Goal: Information Seeking & Learning: Learn about a topic

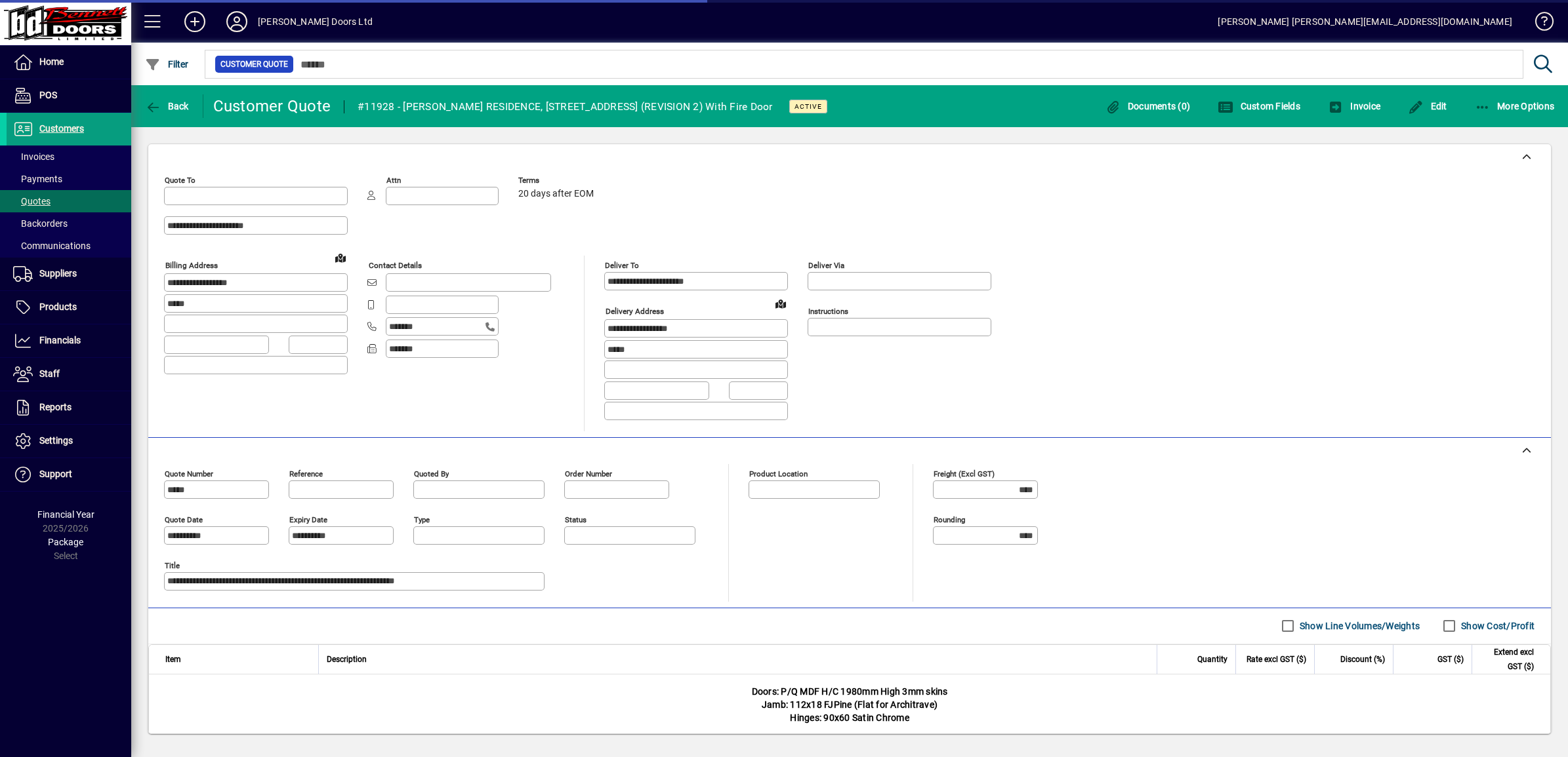
type input "**********"
type input "******"
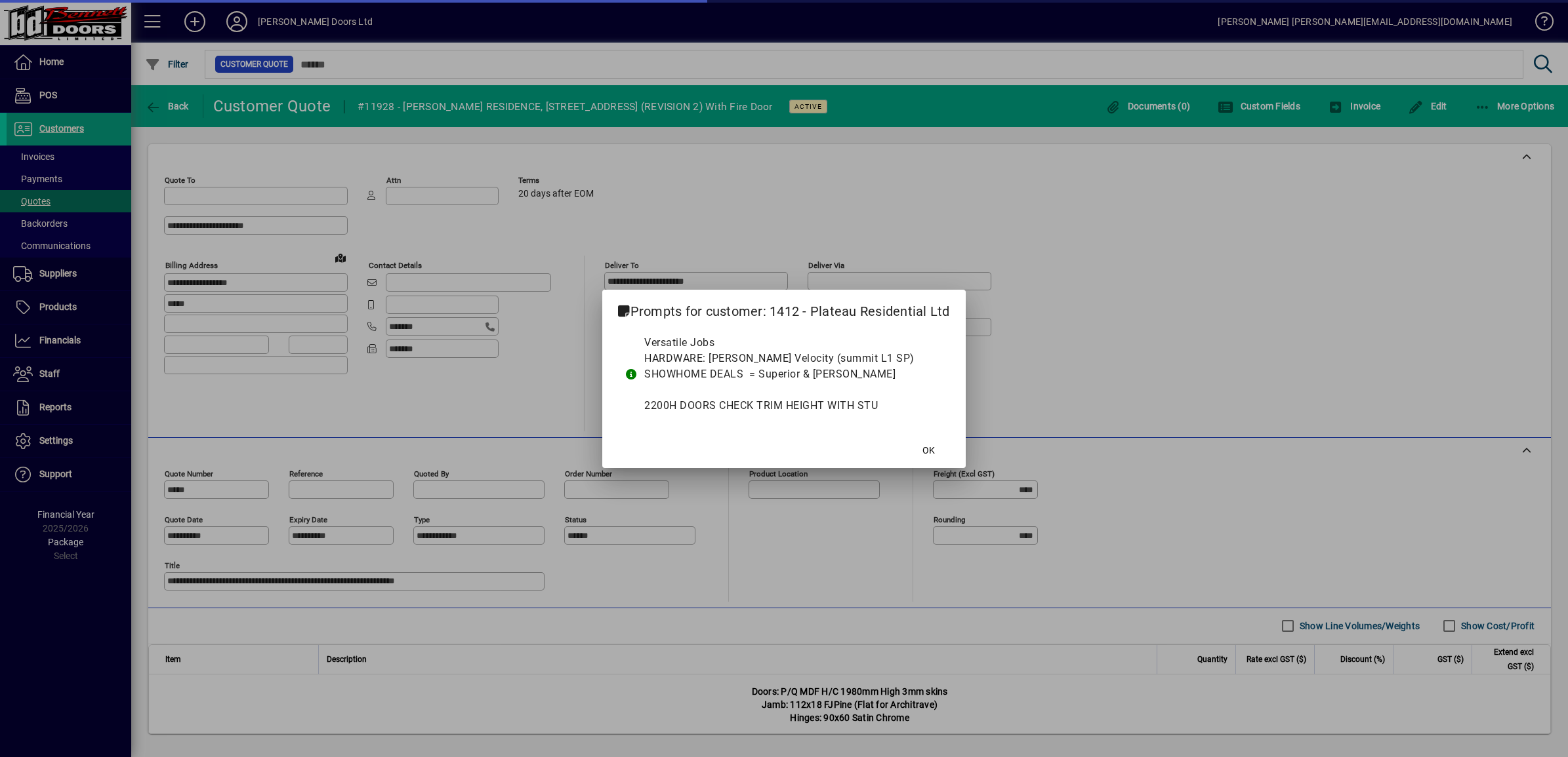
type input "**********"
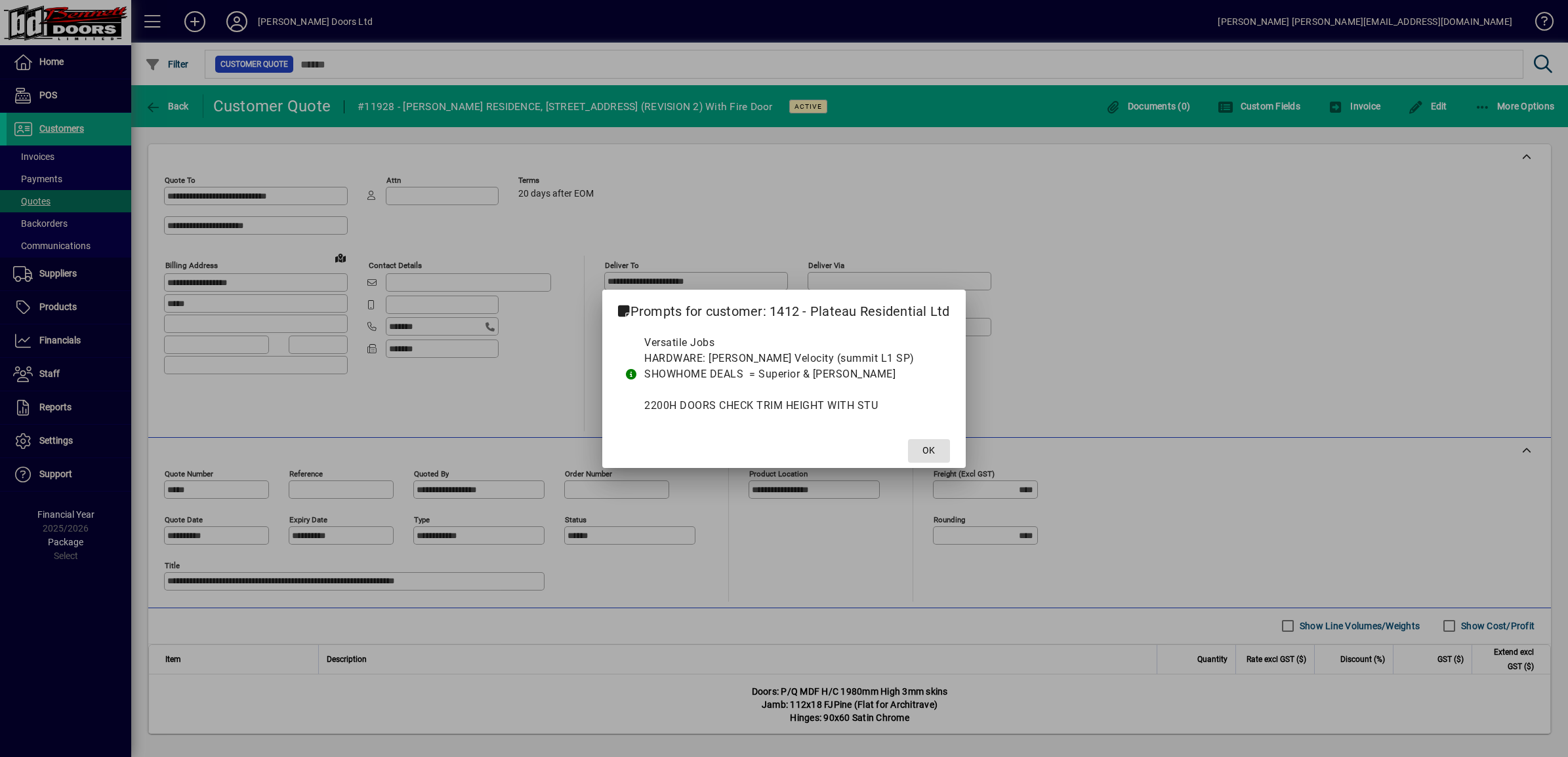
click at [929, 447] on span "OK" at bounding box center [929, 451] width 13 height 14
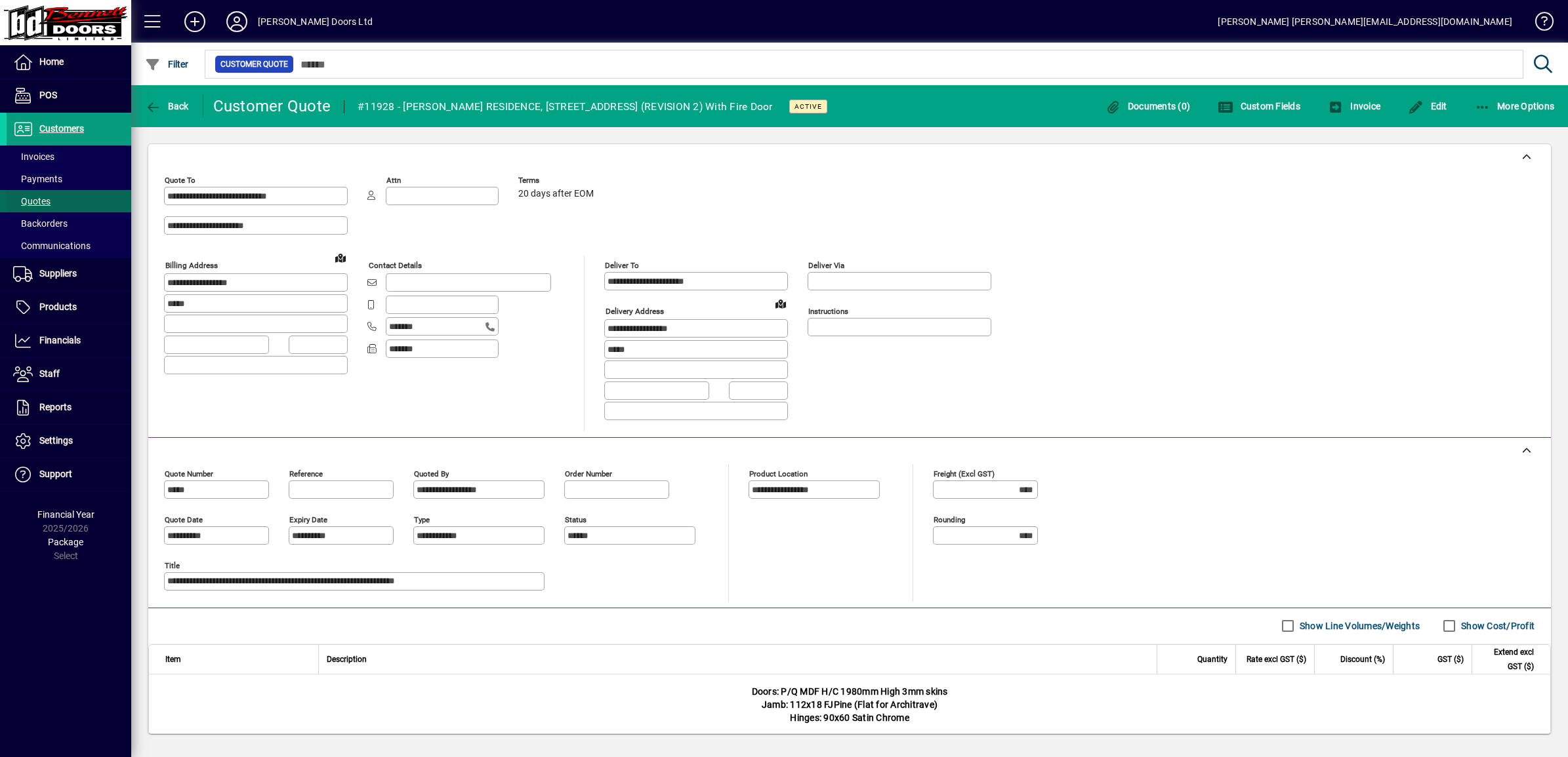
click at [54, 200] on span at bounding box center [68, 201] width 125 height 31
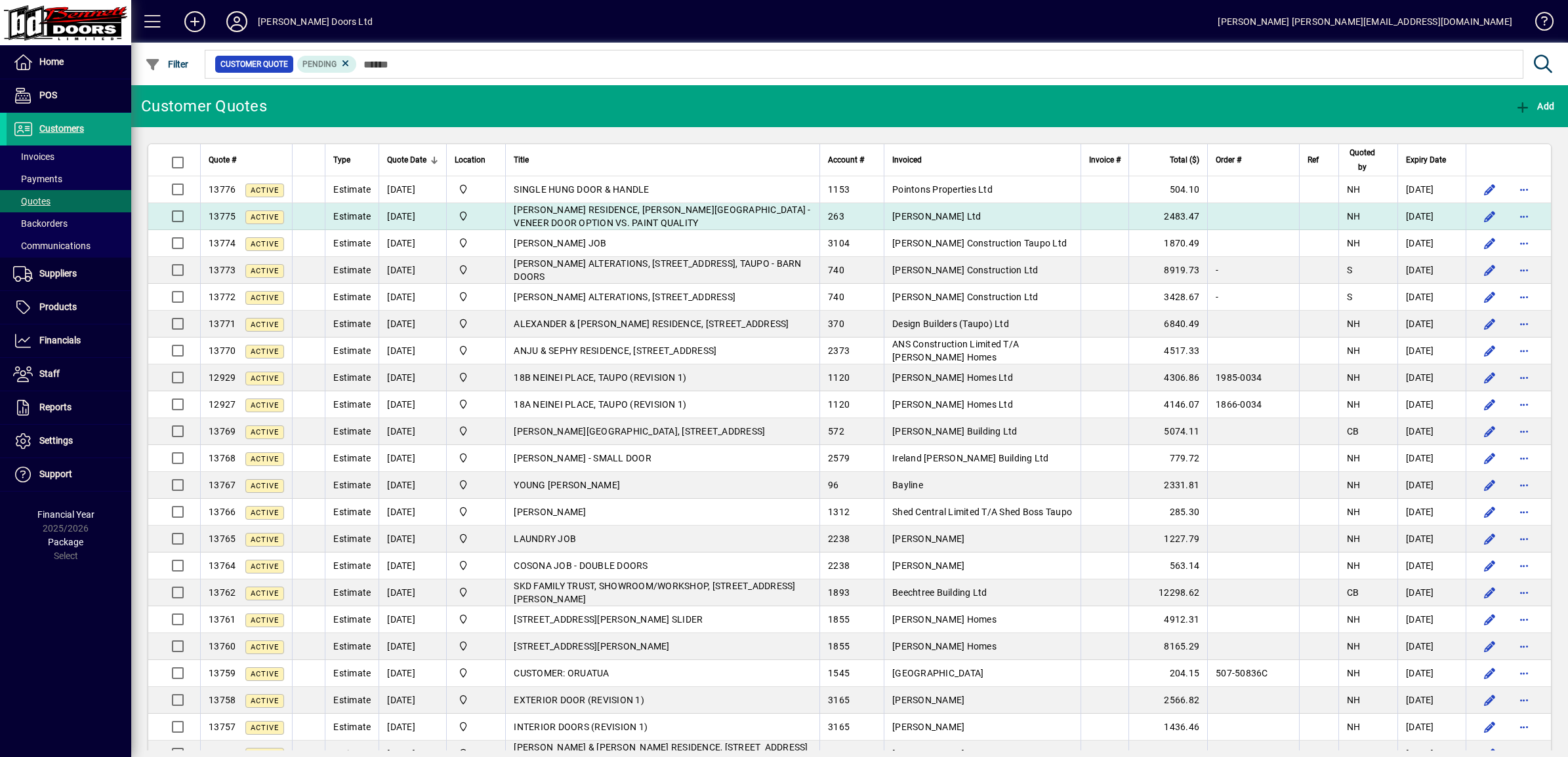
click at [577, 211] on span "[PERSON_NAME] RESIDENCE, [PERSON_NAME][GEOGRAPHIC_DATA] - VENEER DOOR OPTION VS…" at bounding box center [662, 216] width 297 height 24
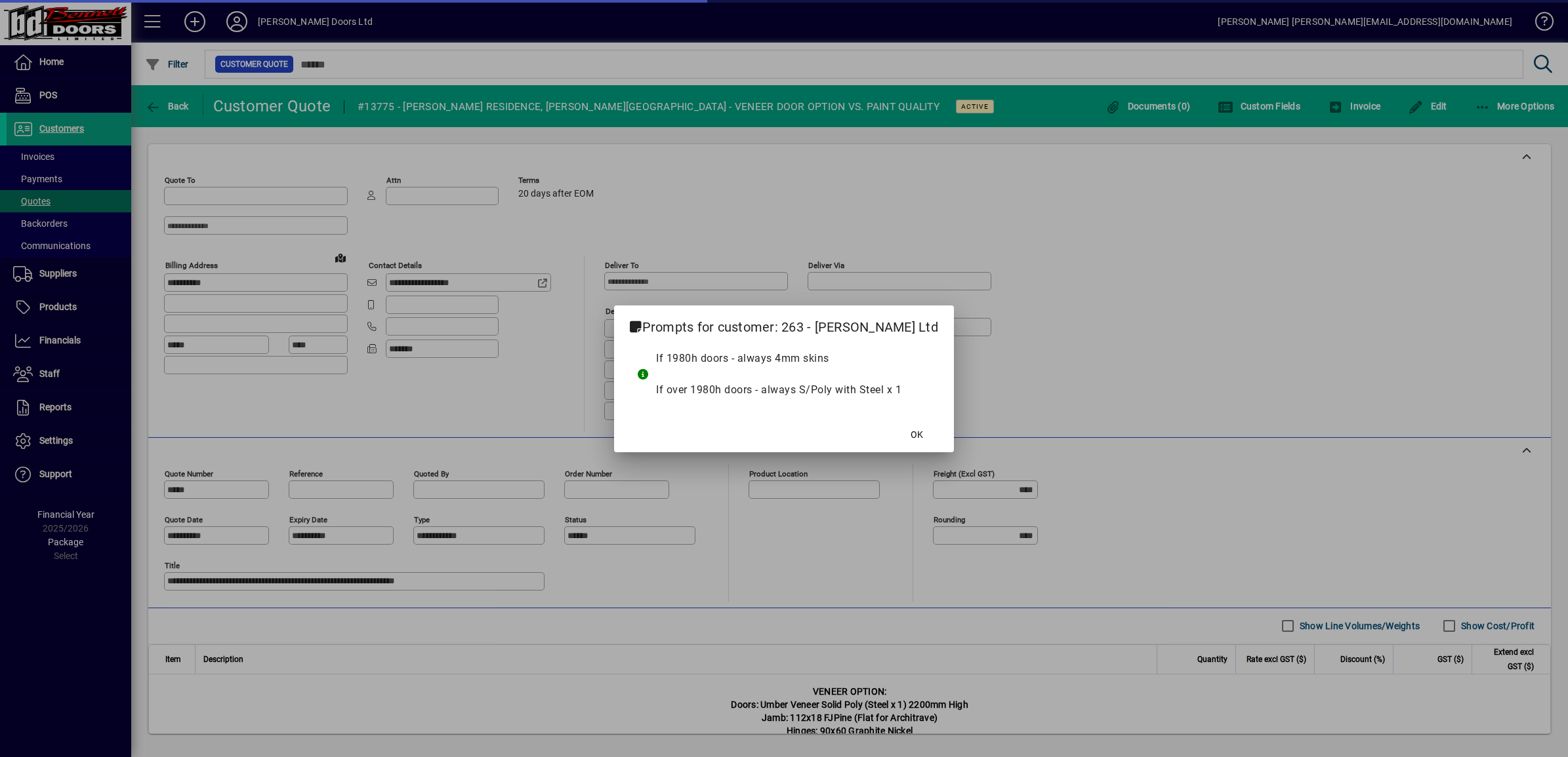
type input "**********"
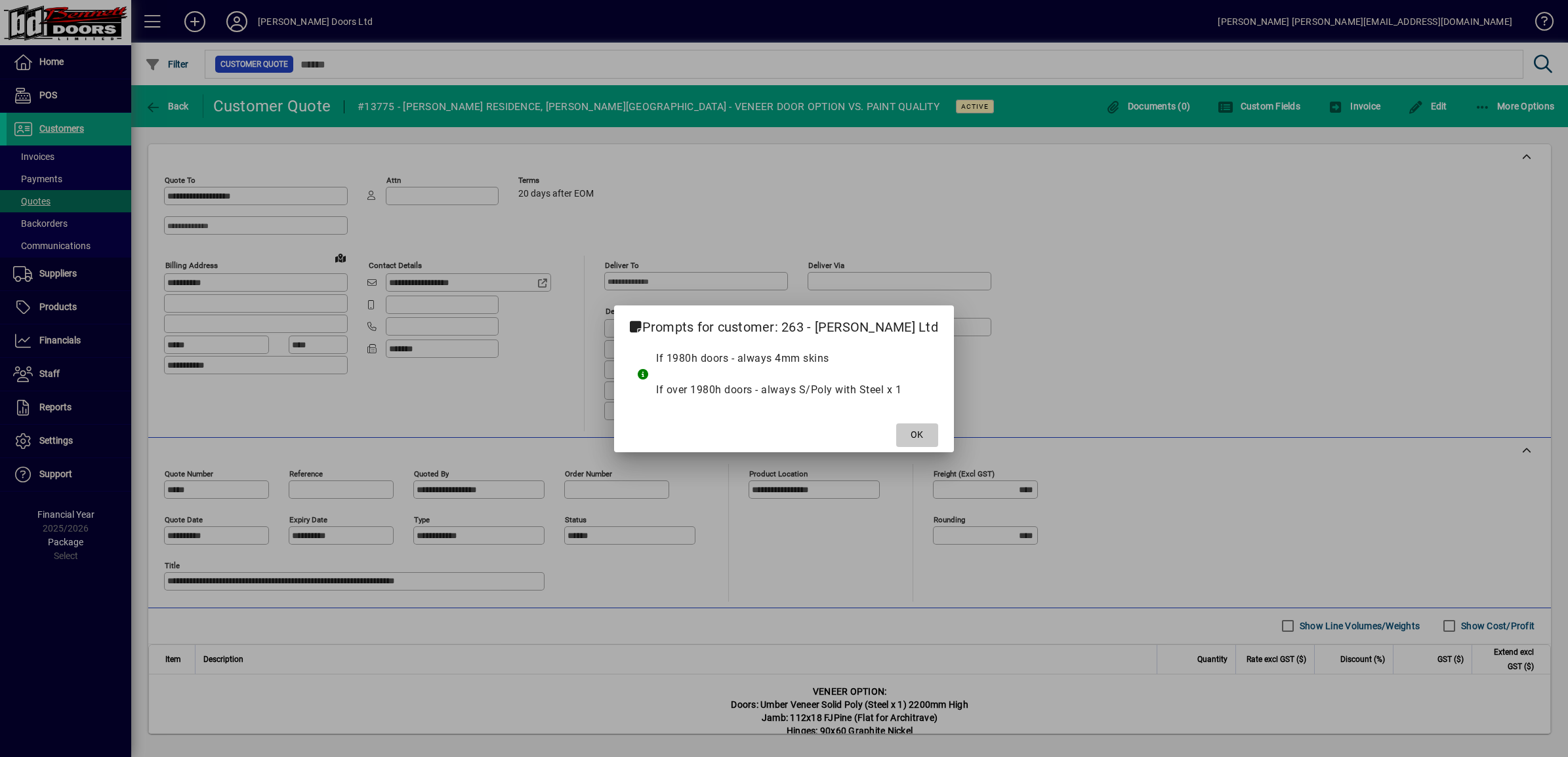
click at [906, 438] on span at bounding box center [917, 435] width 42 height 31
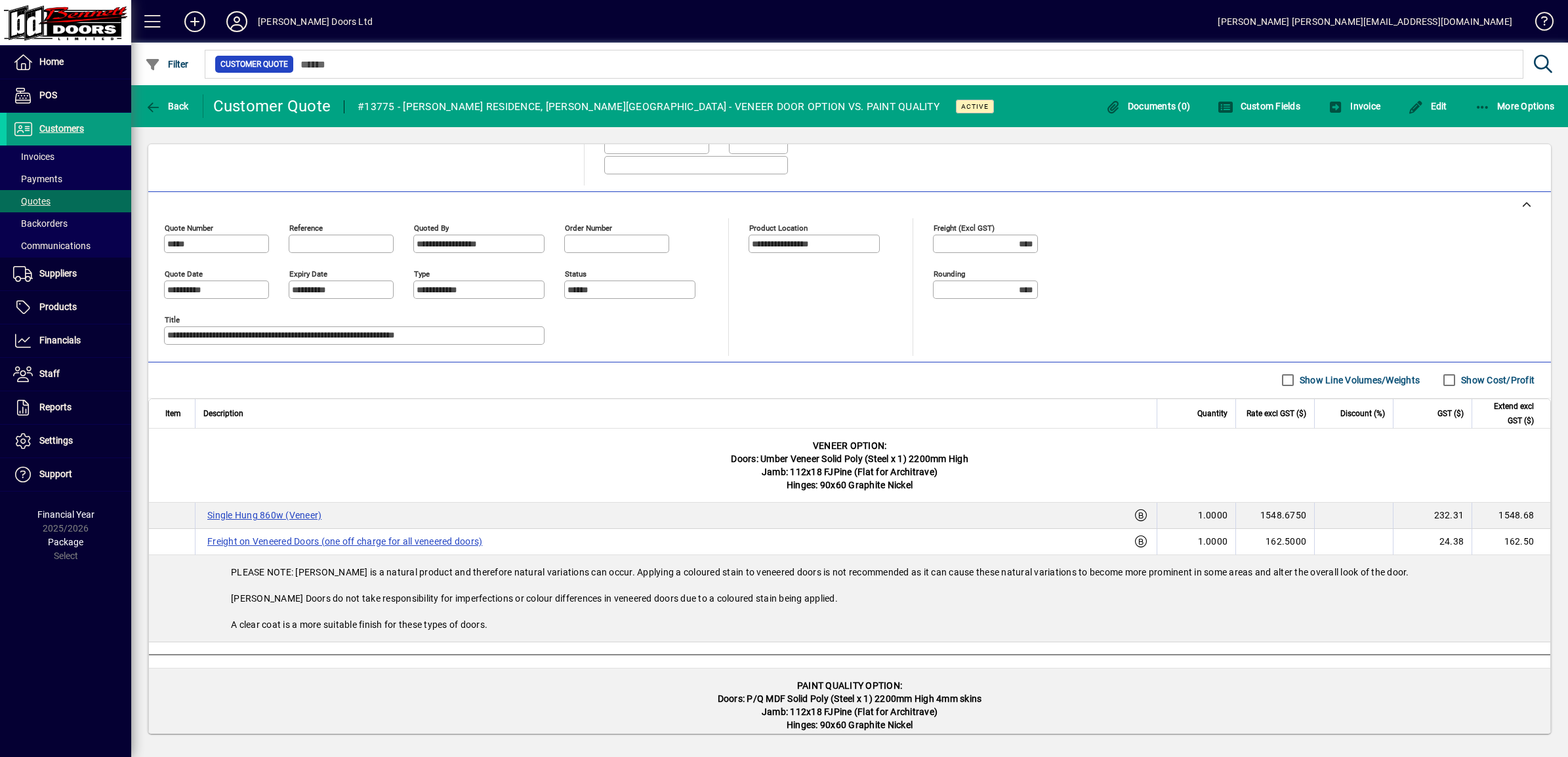
scroll to position [328, 0]
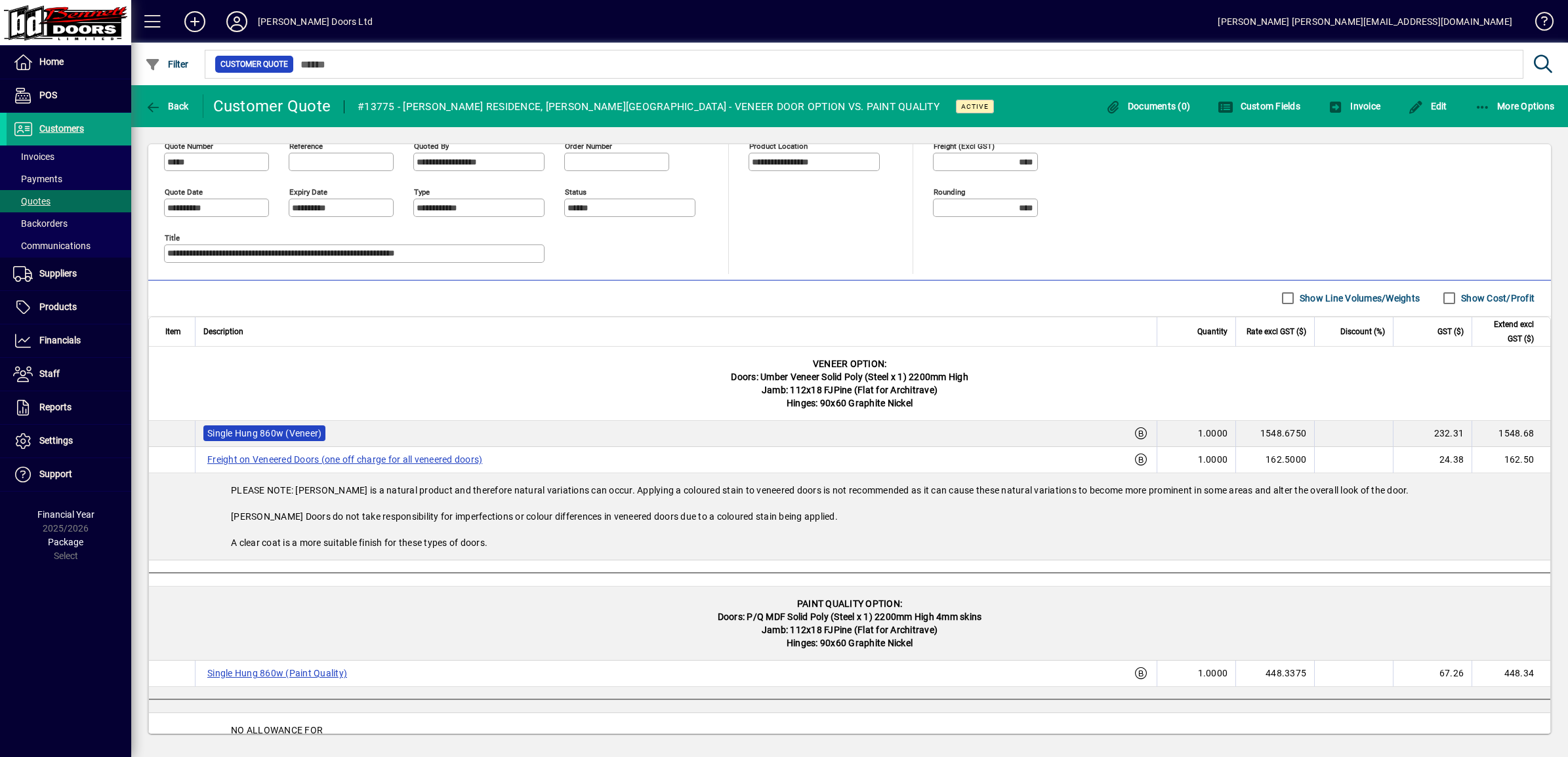
click at [267, 437] on label "Single Hung 860w (Veneer)" at bounding box center [264, 433] width 122 height 16
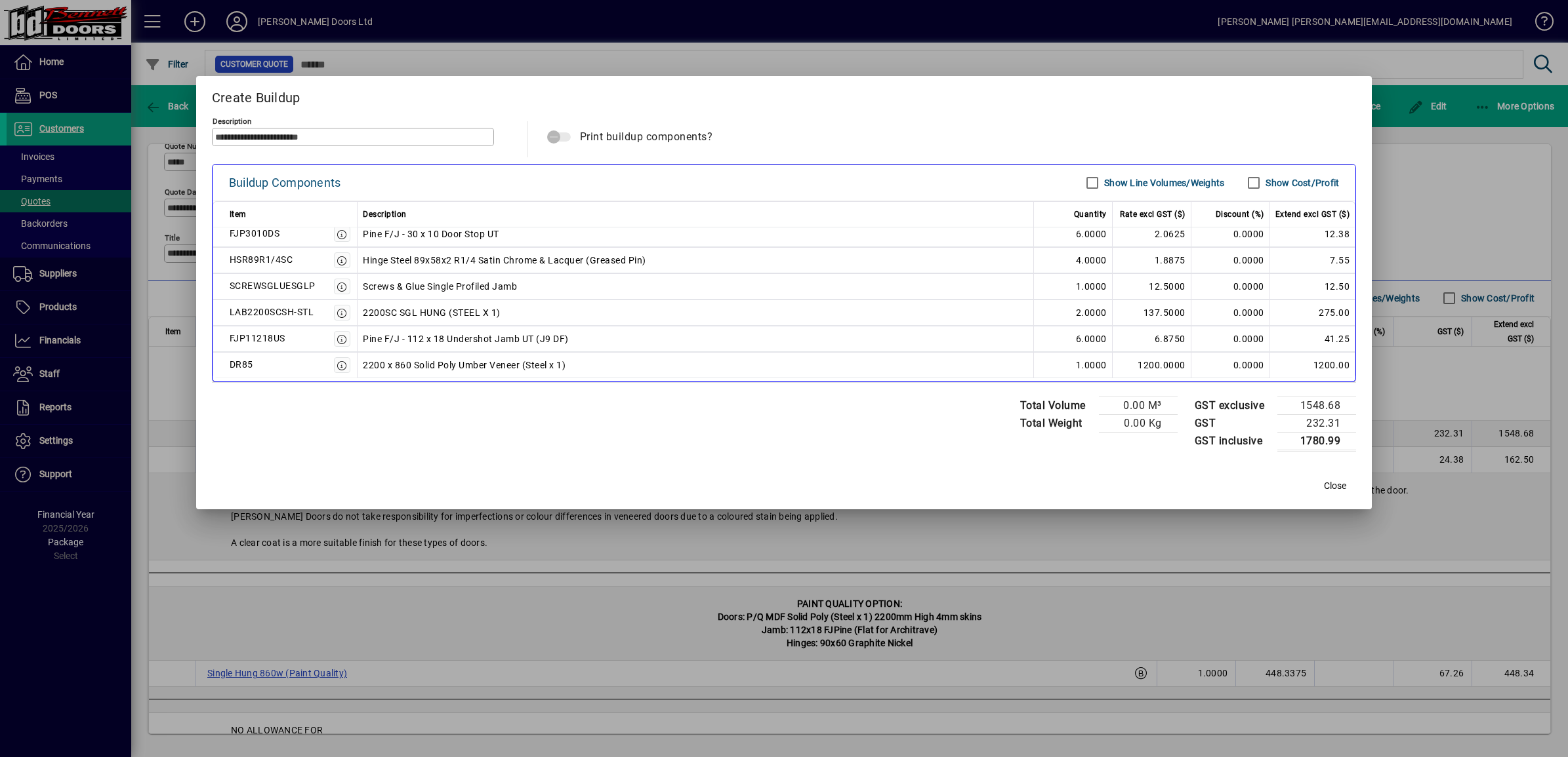
scroll to position [0, 0]
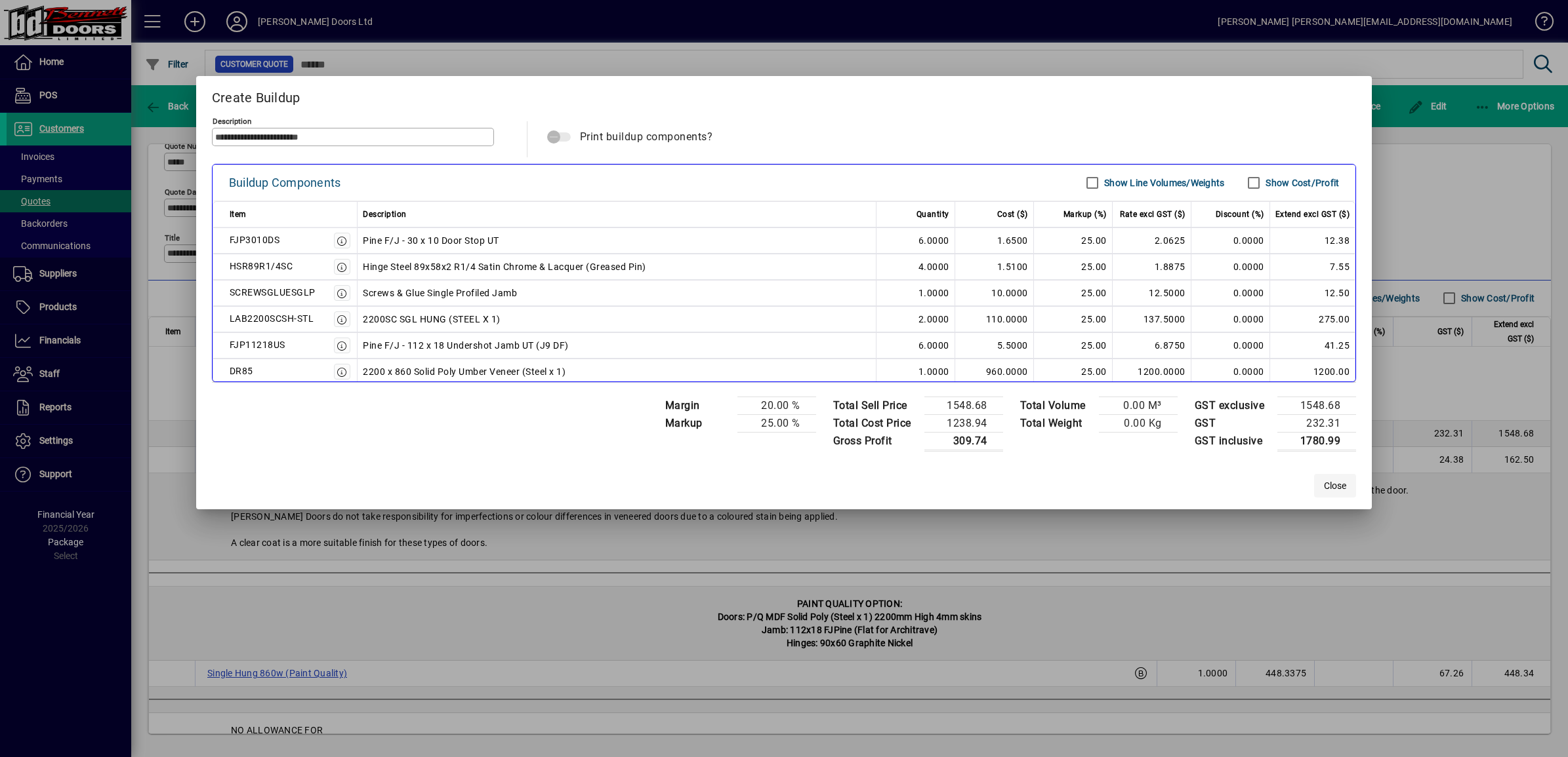
click at [1333, 488] on span "Close" at bounding box center [1335, 486] width 22 height 14
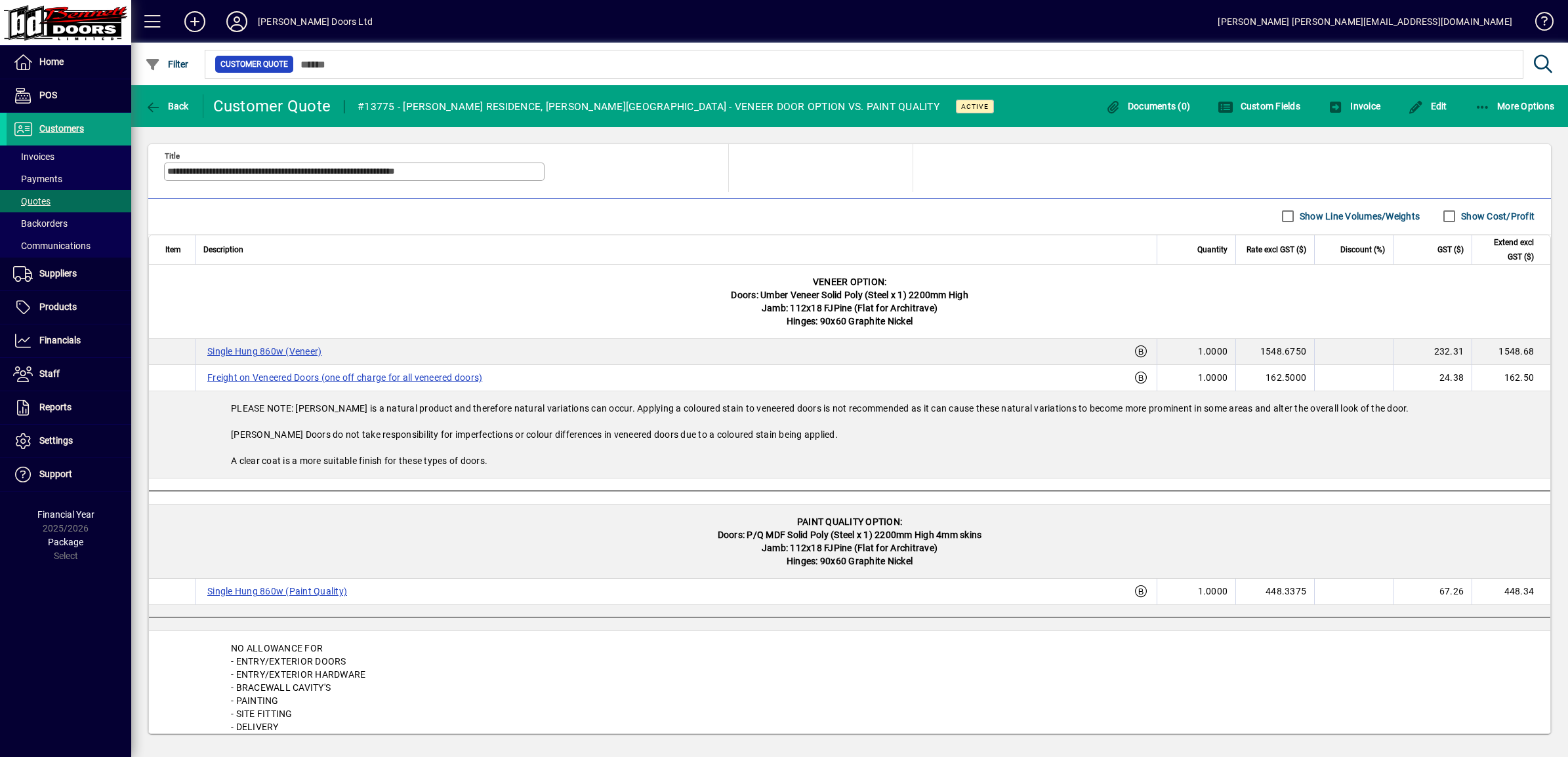
scroll to position [492, 0]
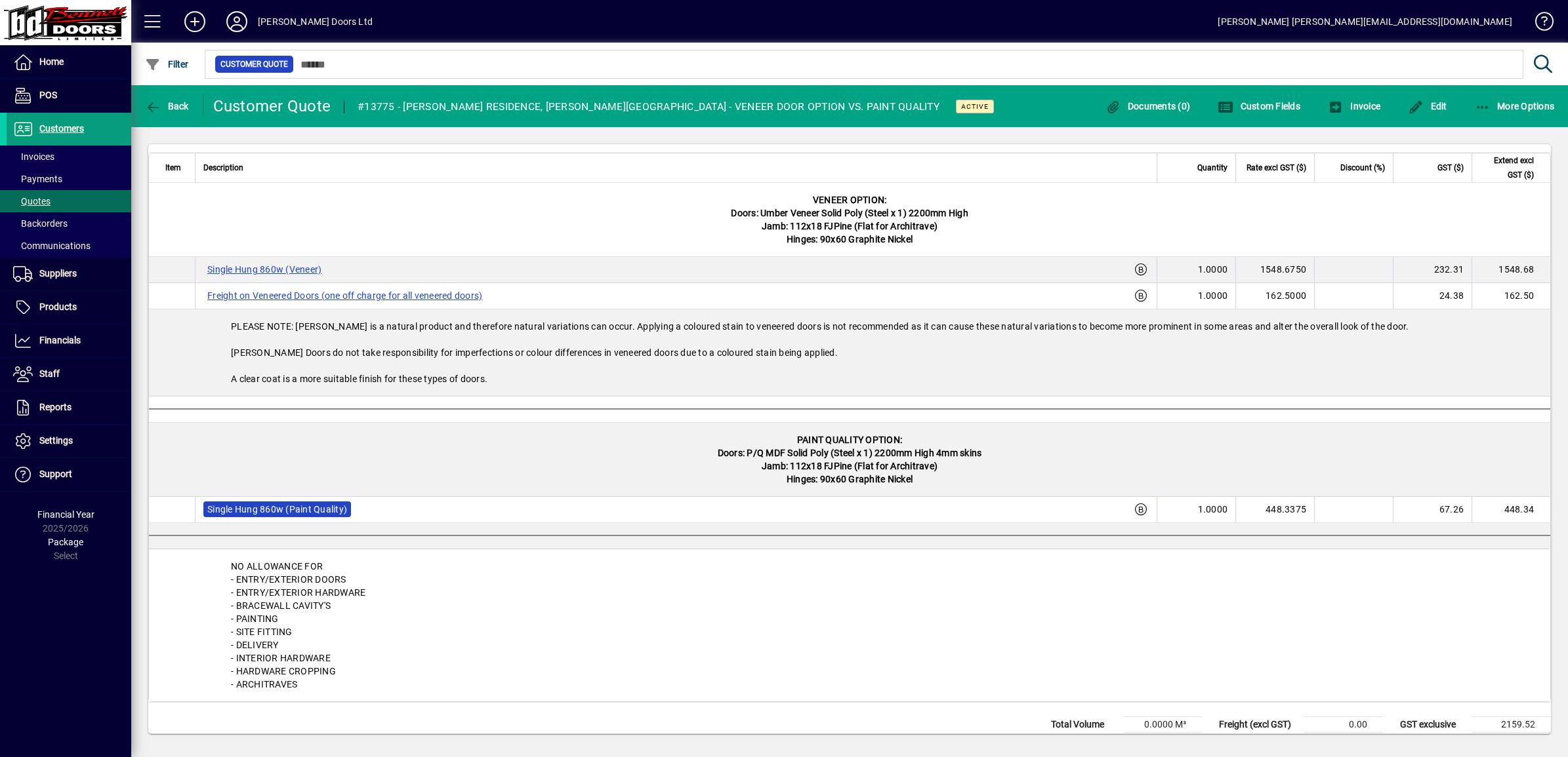
click at [282, 517] on label "Single Hung 860w (Paint Quality)" at bounding box center [276, 509] width 147 height 16
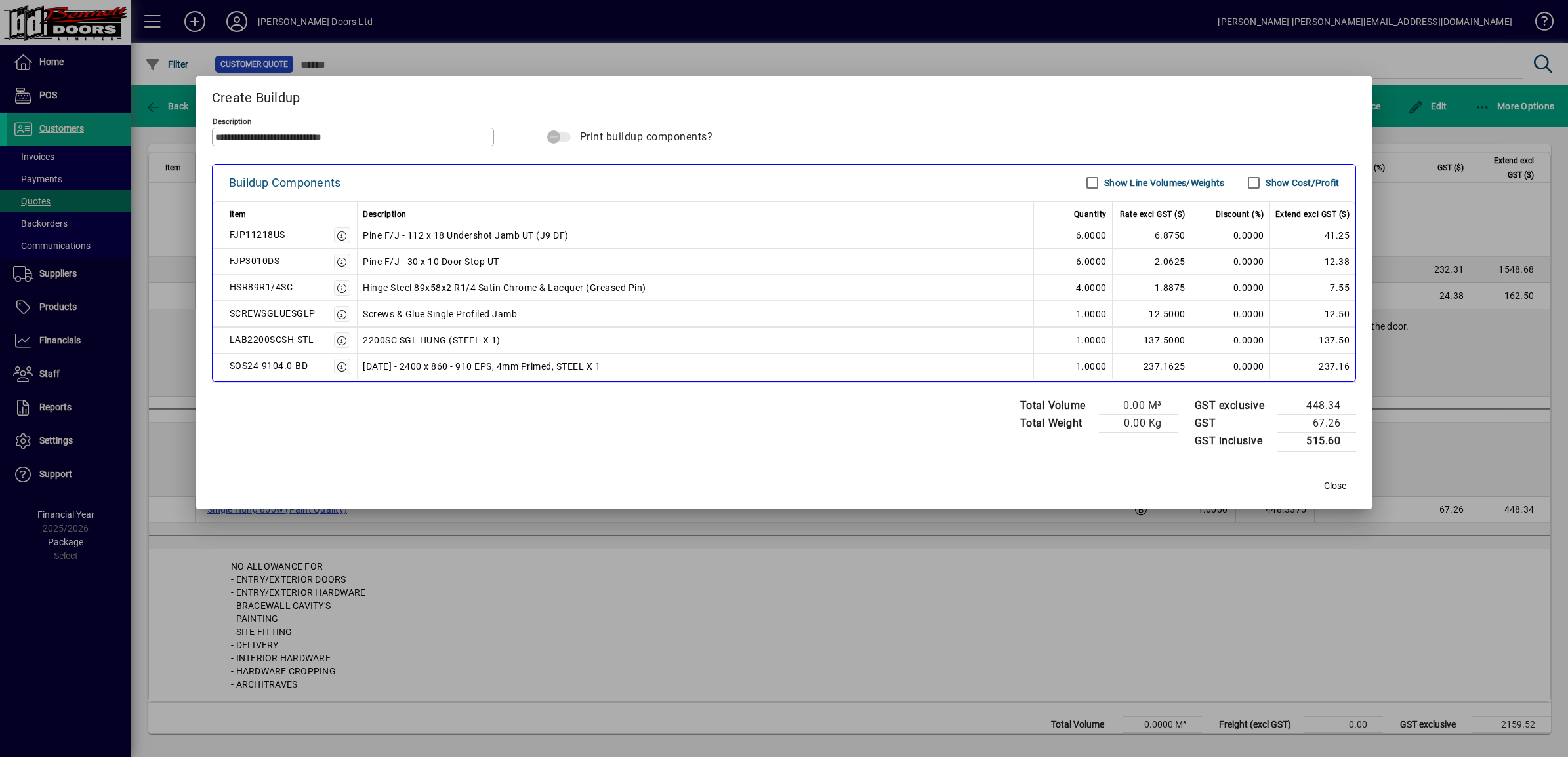
scroll to position [6, 0]
click at [1332, 488] on span "Close" at bounding box center [1335, 486] width 22 height 14
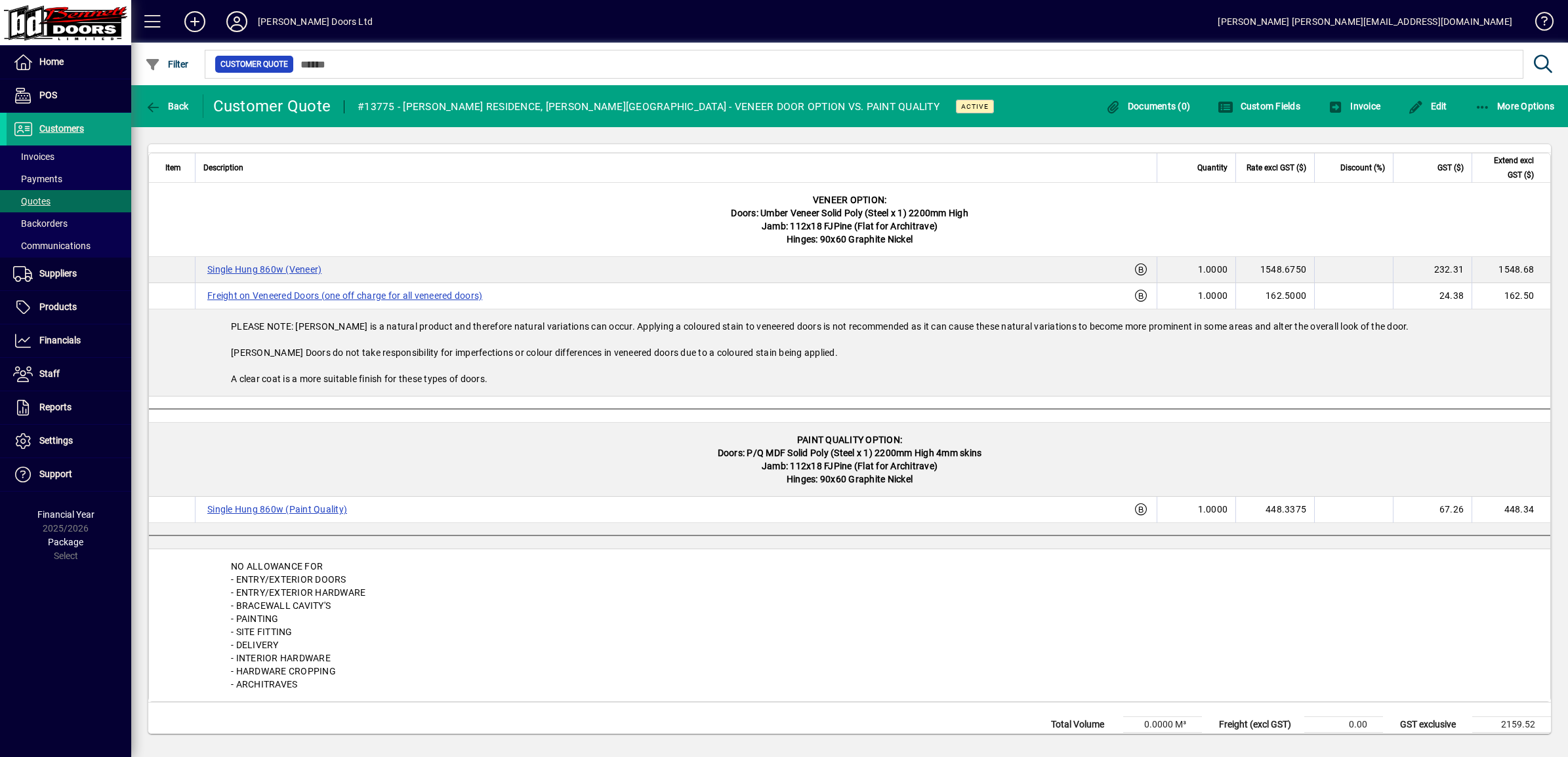
click at [186, 580] on div "NO ALLOWANCE FOR - ENTRY/EXTERIOR DOORS - ENTRY/EXTERIOR HARDWARE - BRACEWALL C…" at bounding box center [849, 625] width 1401 height 152
click at [152, 103] on icon "button" at bounding box center [153, 107] width 16 height 13
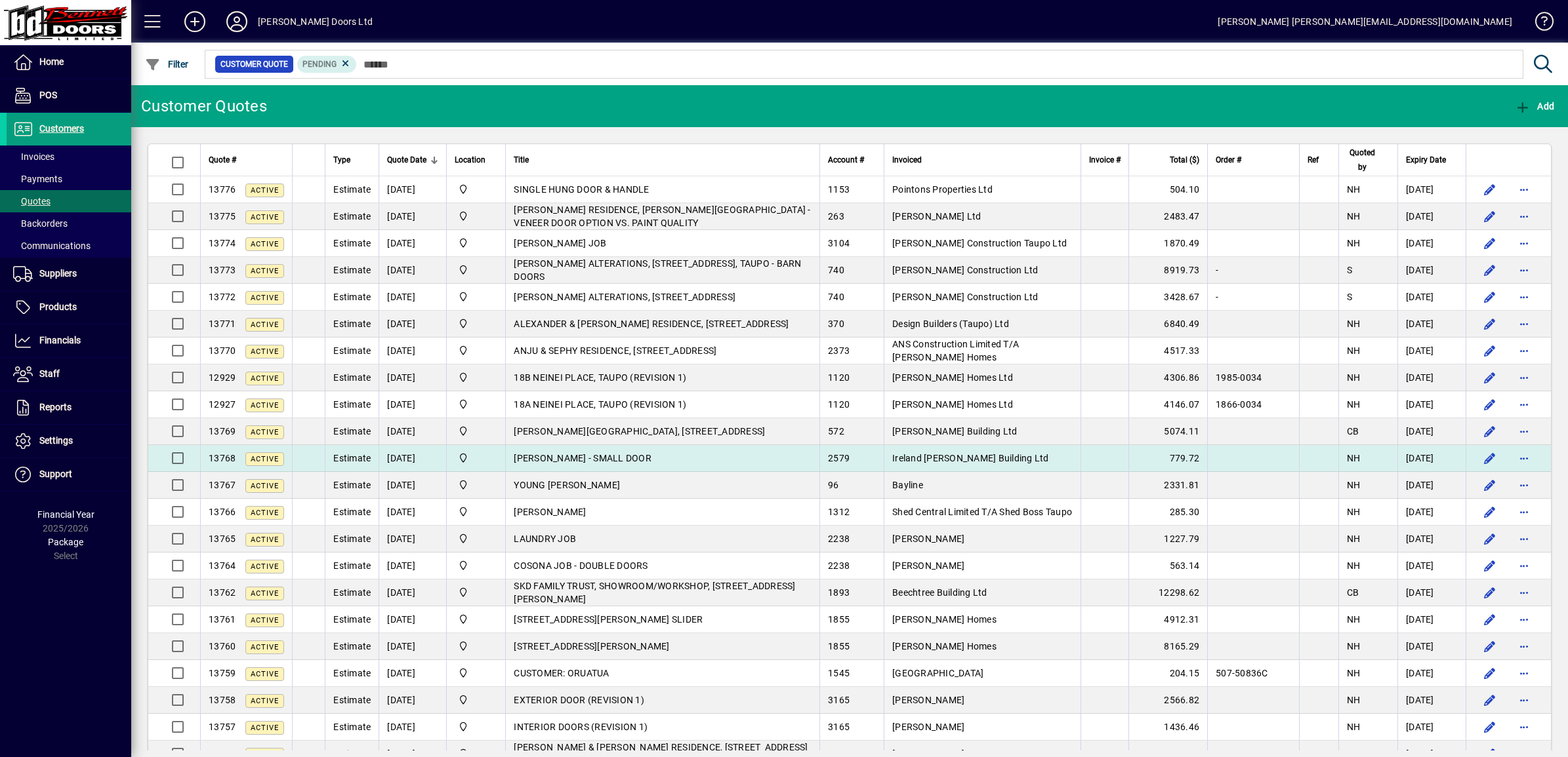
click at [597, 460] on span "[PERSON_NAME] - SMALL DOOR" at bounding box center [582, 458] width 138 height 10
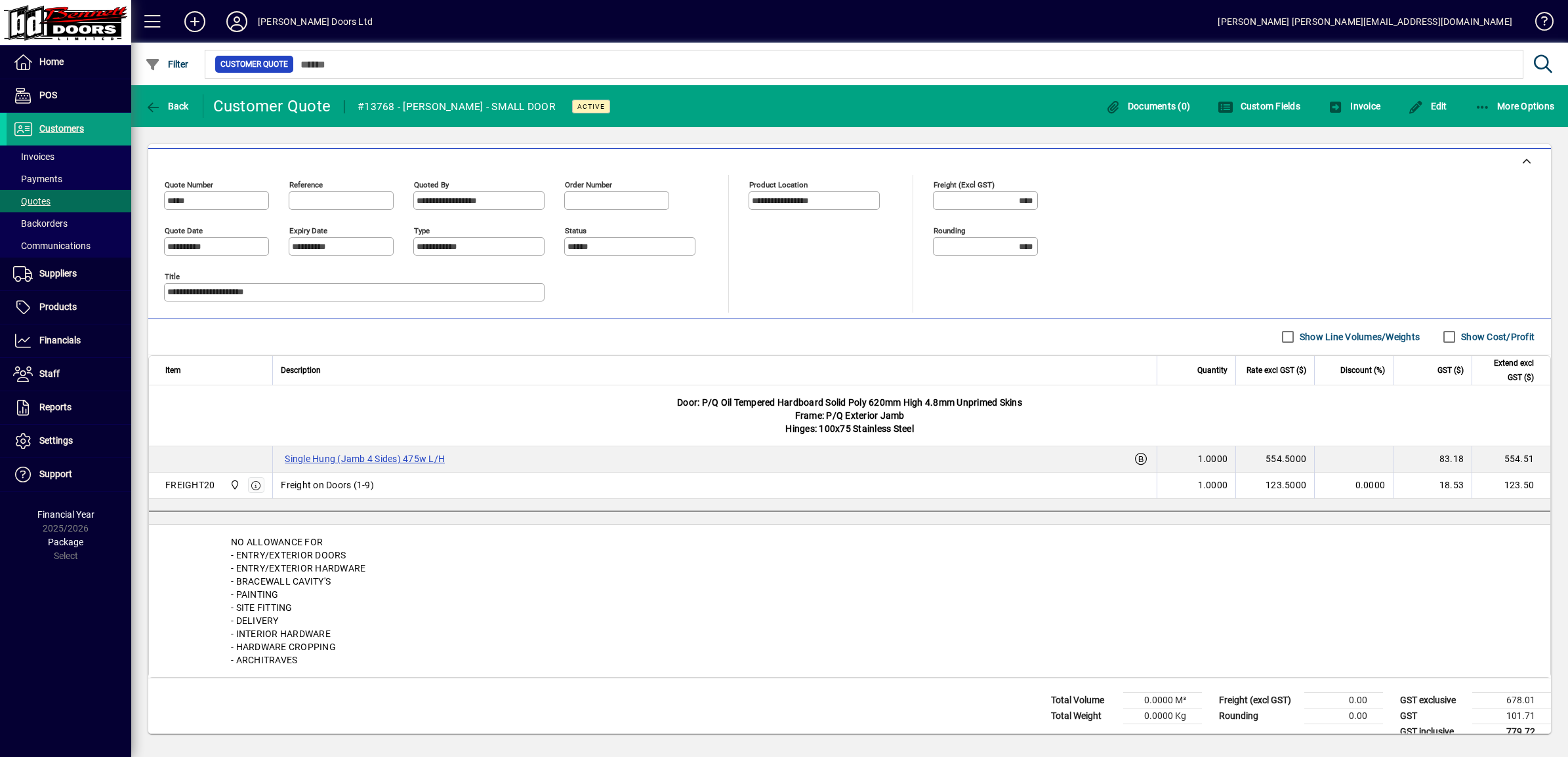
scroll to position [313, 0]
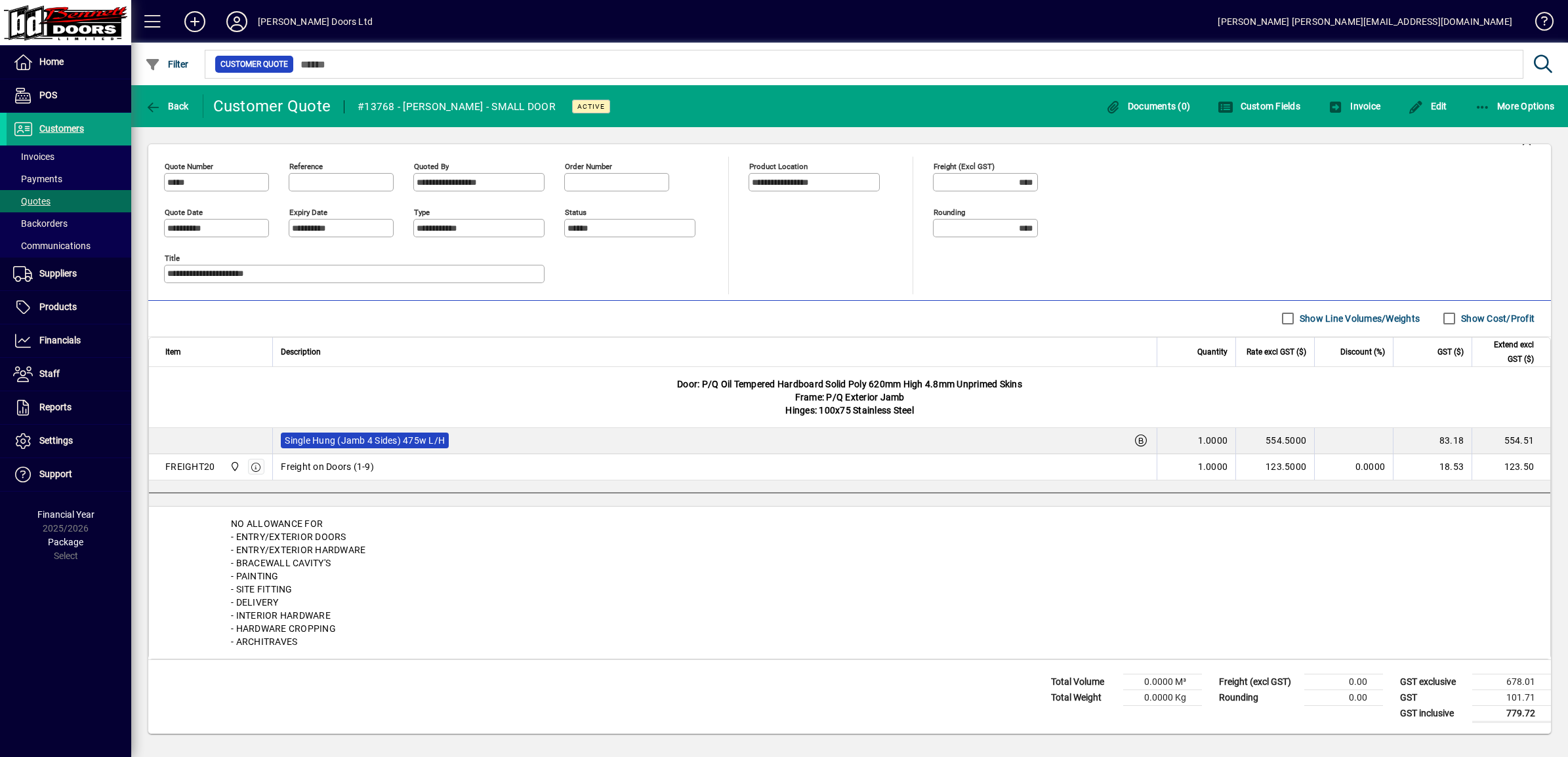
click at [387, 443] on label "Single Hung (Jamb 4 Sides) 475w L/H" at bounding box center [364, 440] width 168 height 16
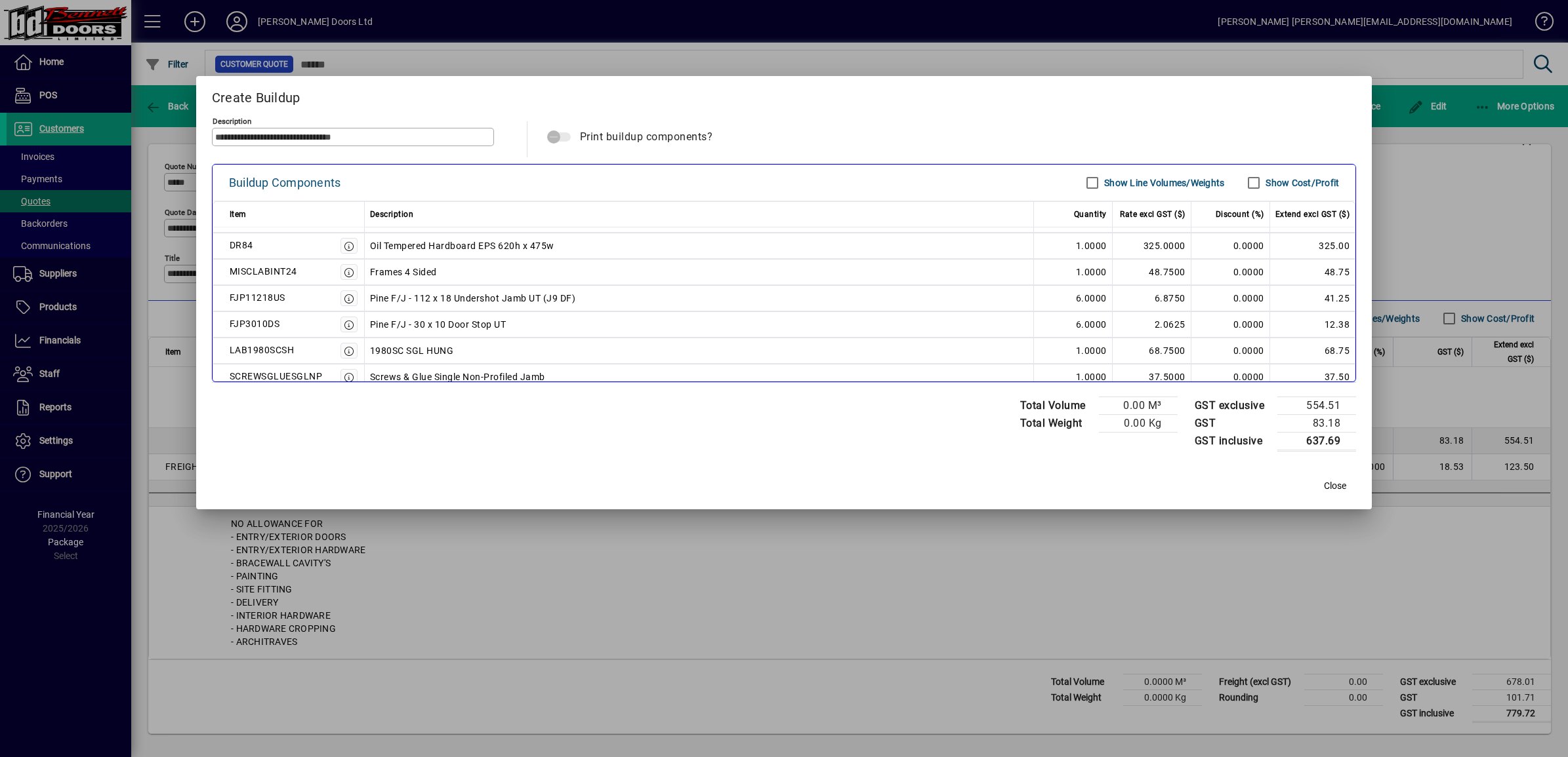
scroll to position [33, 0]
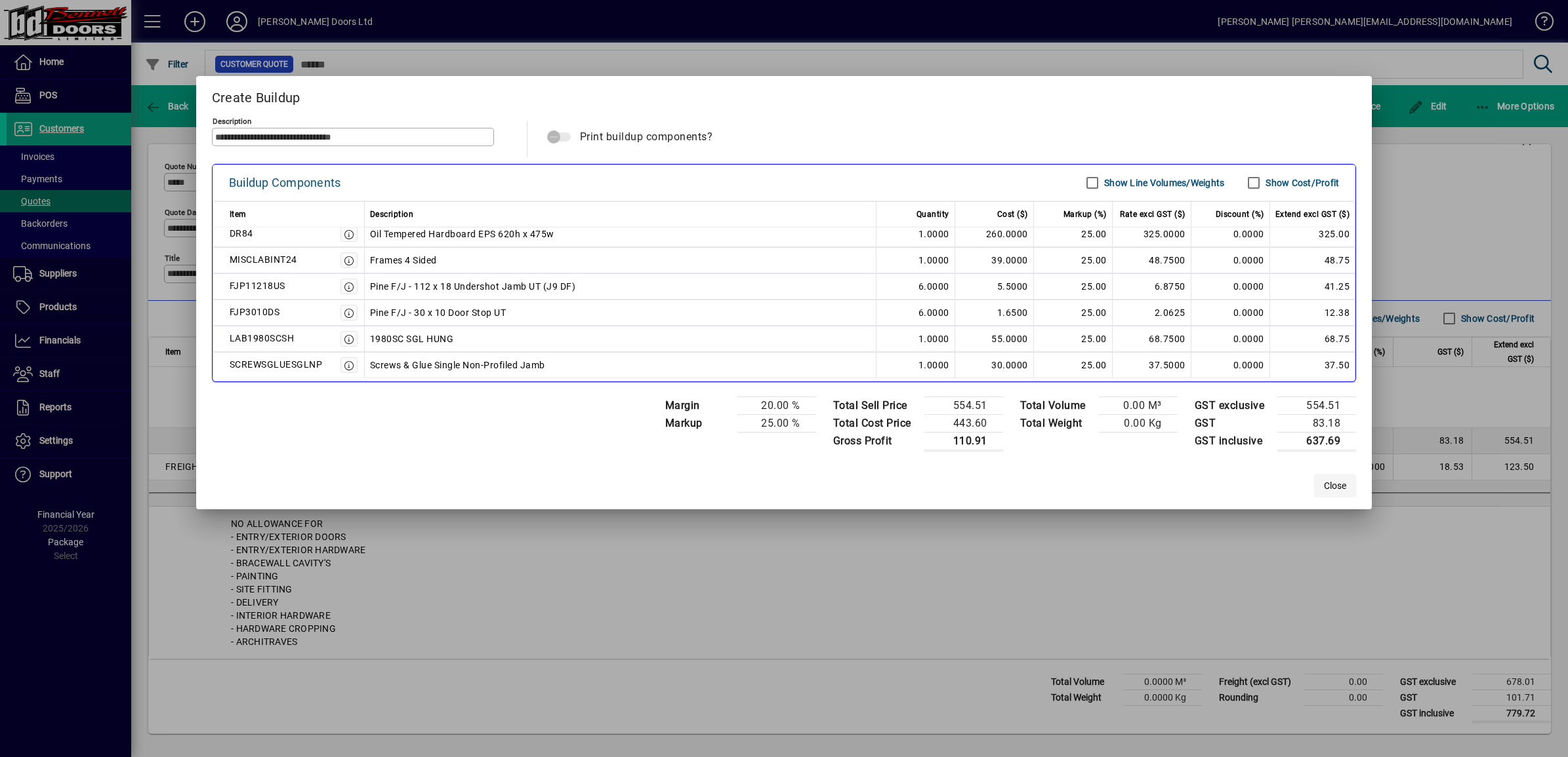
click at [1336, 486] on span "Close" at bounding box center [1335, 486] width 22 height 14
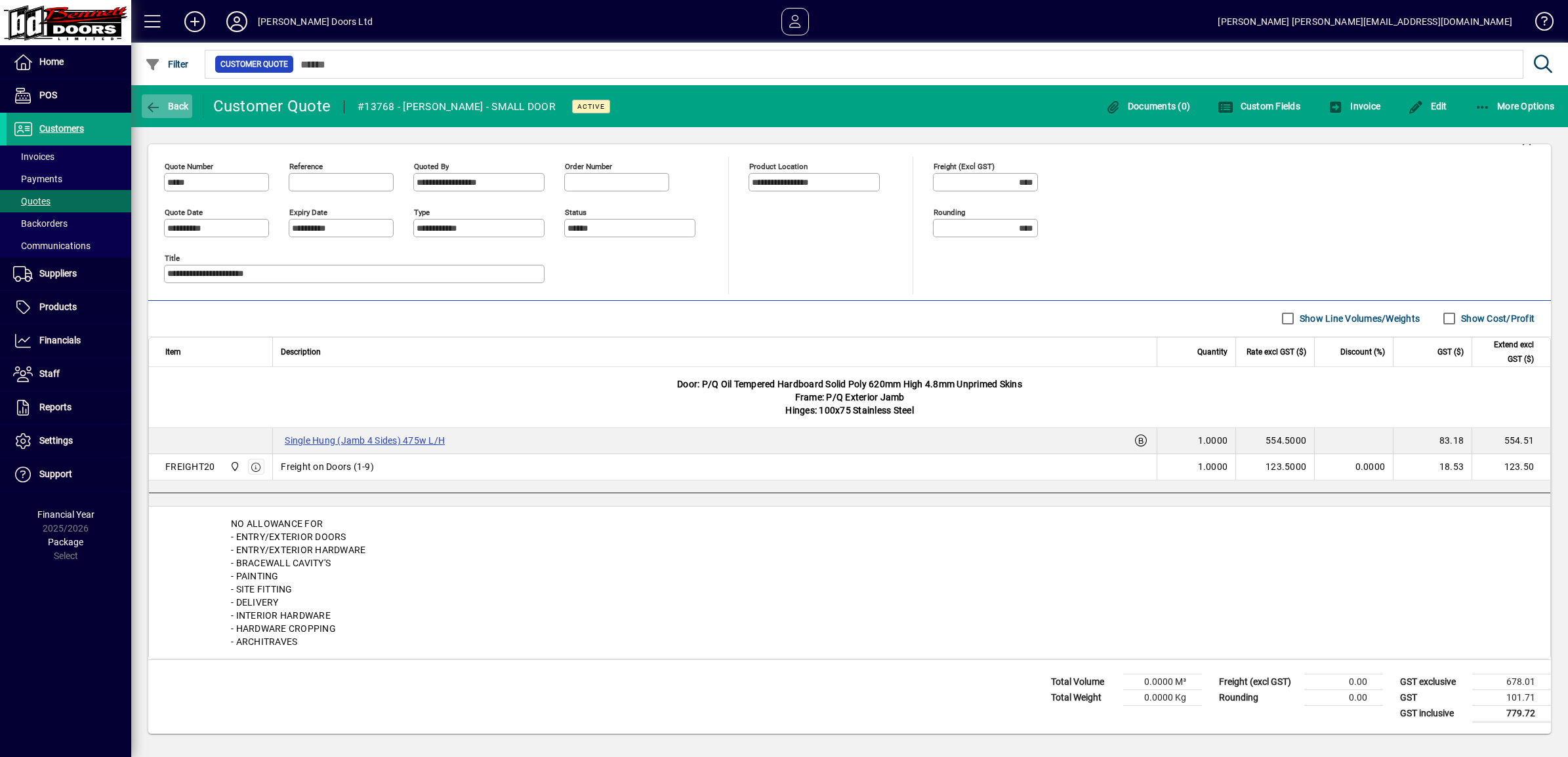
click at [147, 103] on icon "button" at bounding box center [153, 107] width 16 height 13
